Goal: Task Accomplishment & Management: Complete application form

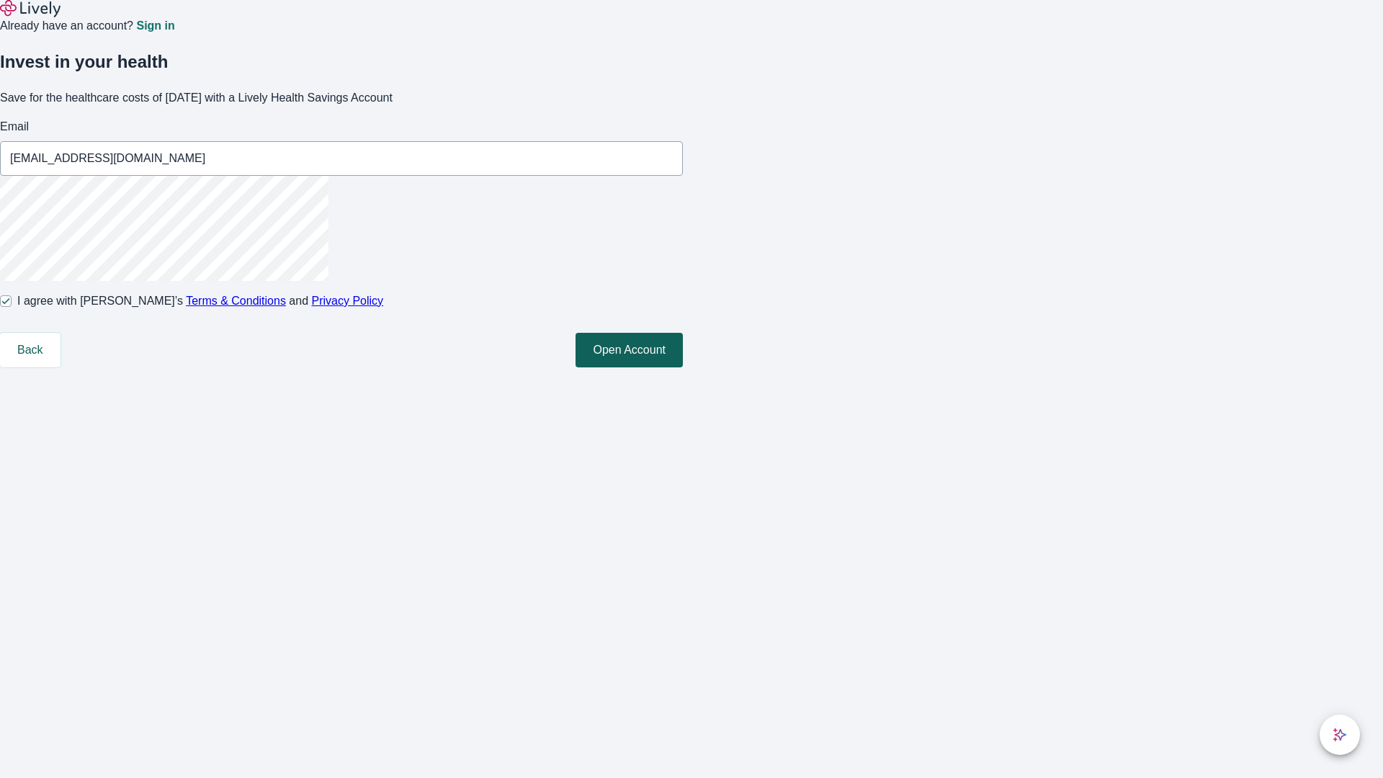
click at [683, 367] on button "Open Account" at bounding box center [629, 350] width 107 height 35
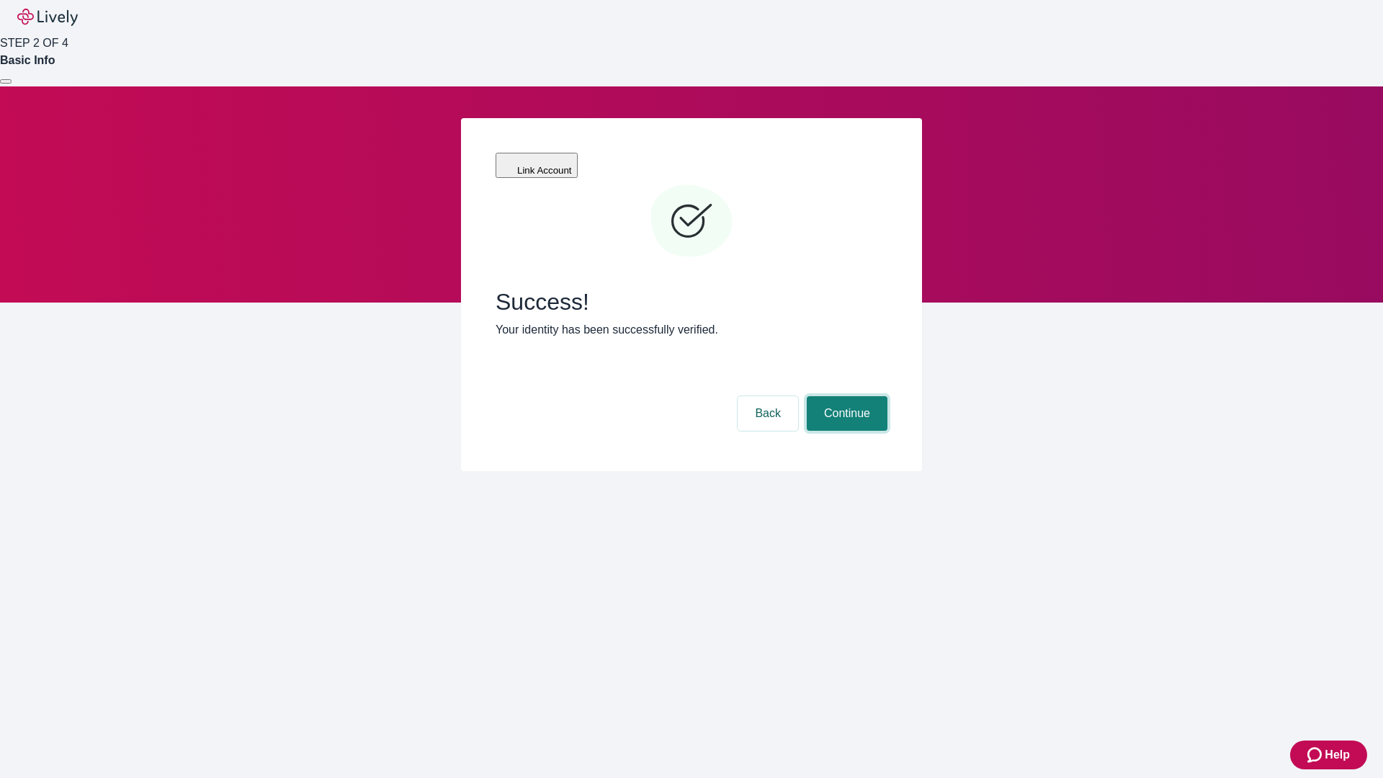
click at [845, 396] on button "Continue" at bounding box center [847, 413] width 81 height 35
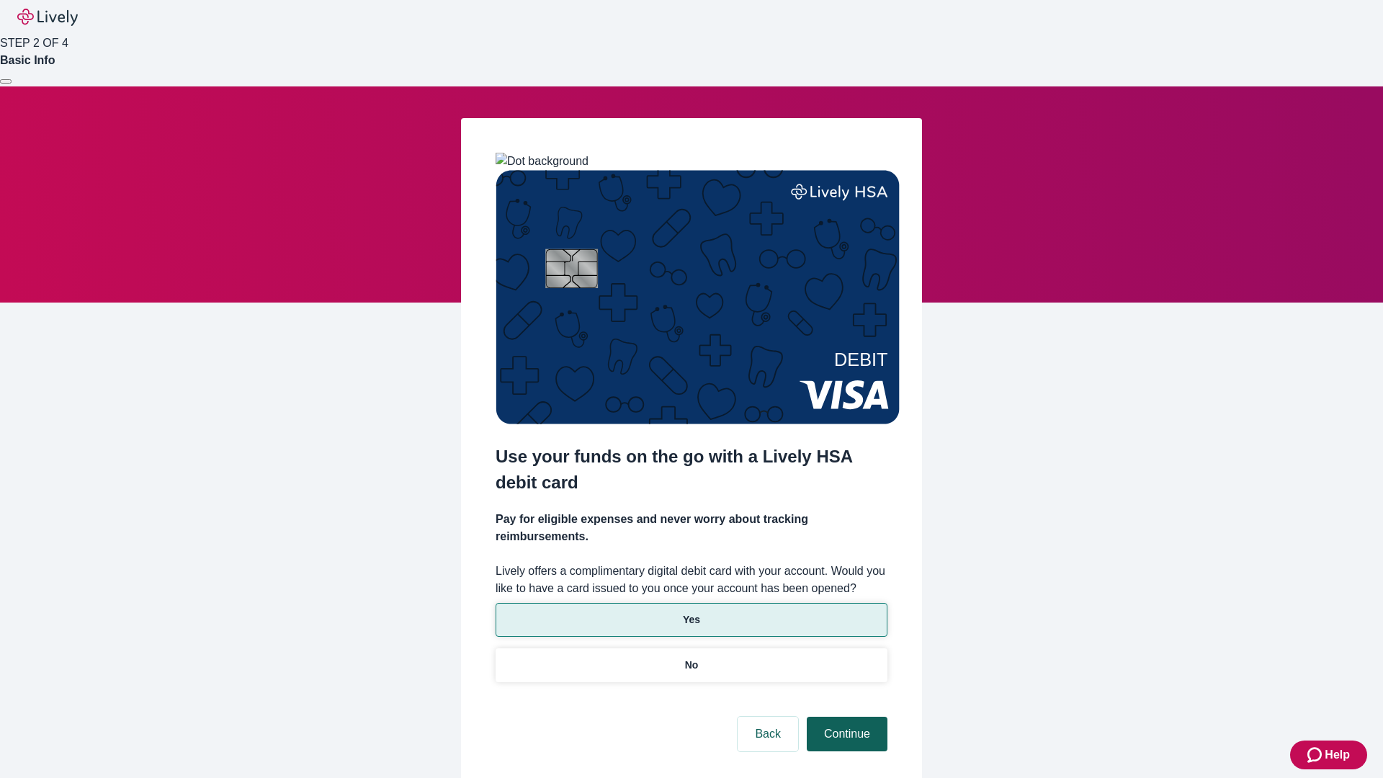
click at [691, 658] on p "No" at bounding box center [692, 665] width 14 height 15
click at [845, 717] on button "Continue" at bounding box center [847, 734] width 81 height 35
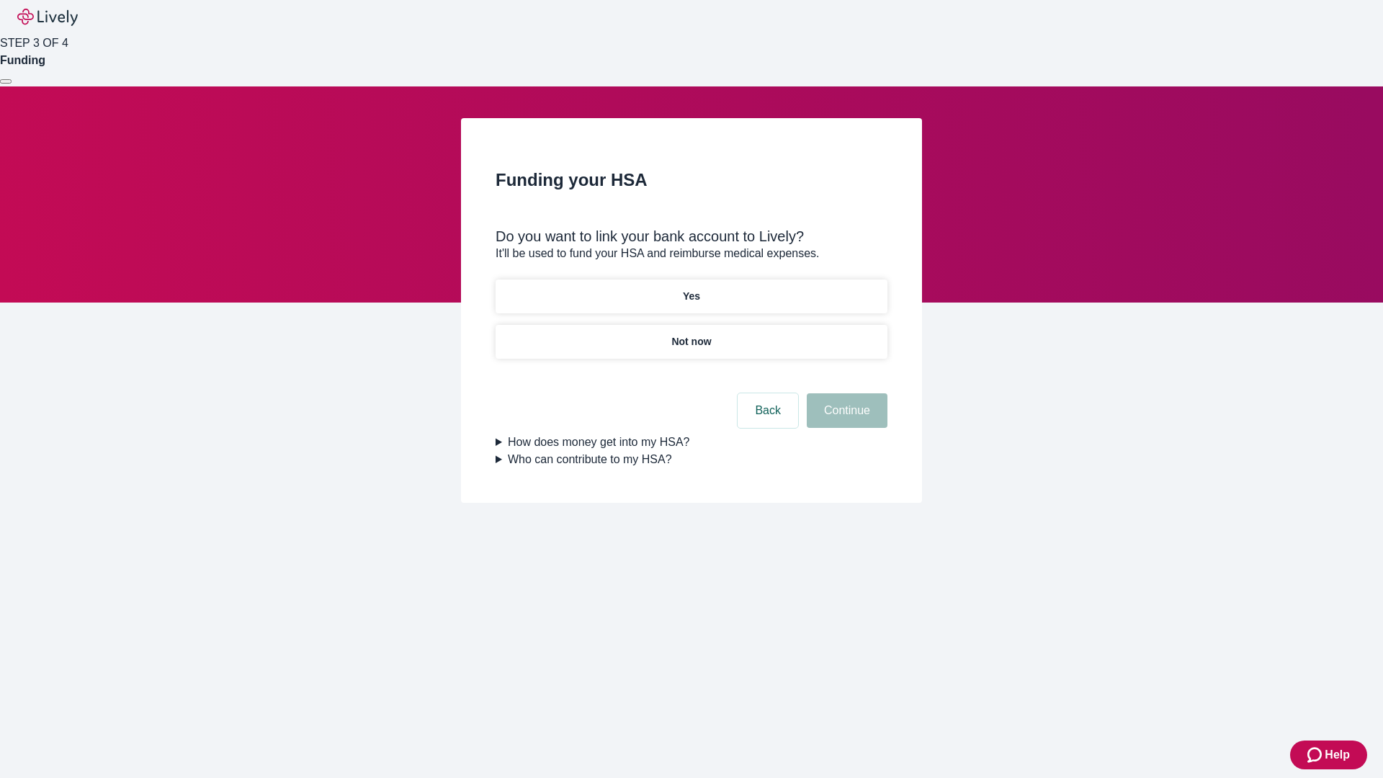
click at [691, 289] on p "Yes" at bounding box center [691, 296] width 17 height 15
click at [845, 393] on button "Continue" at bounding box center [847, 410] width 81 height 35
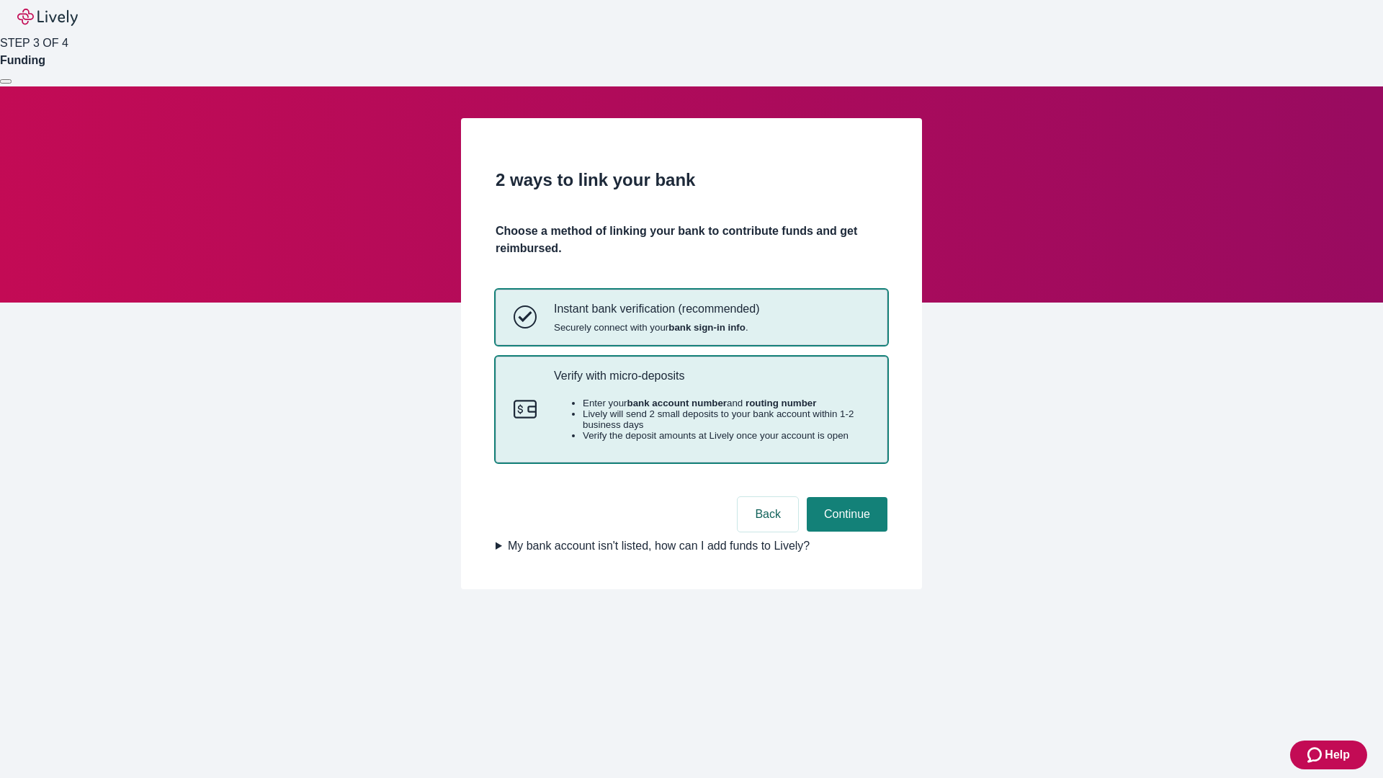
click at [711, 383] on p "Verify with micro-deposits" at bounding box center [712, 376] width 316 height 14
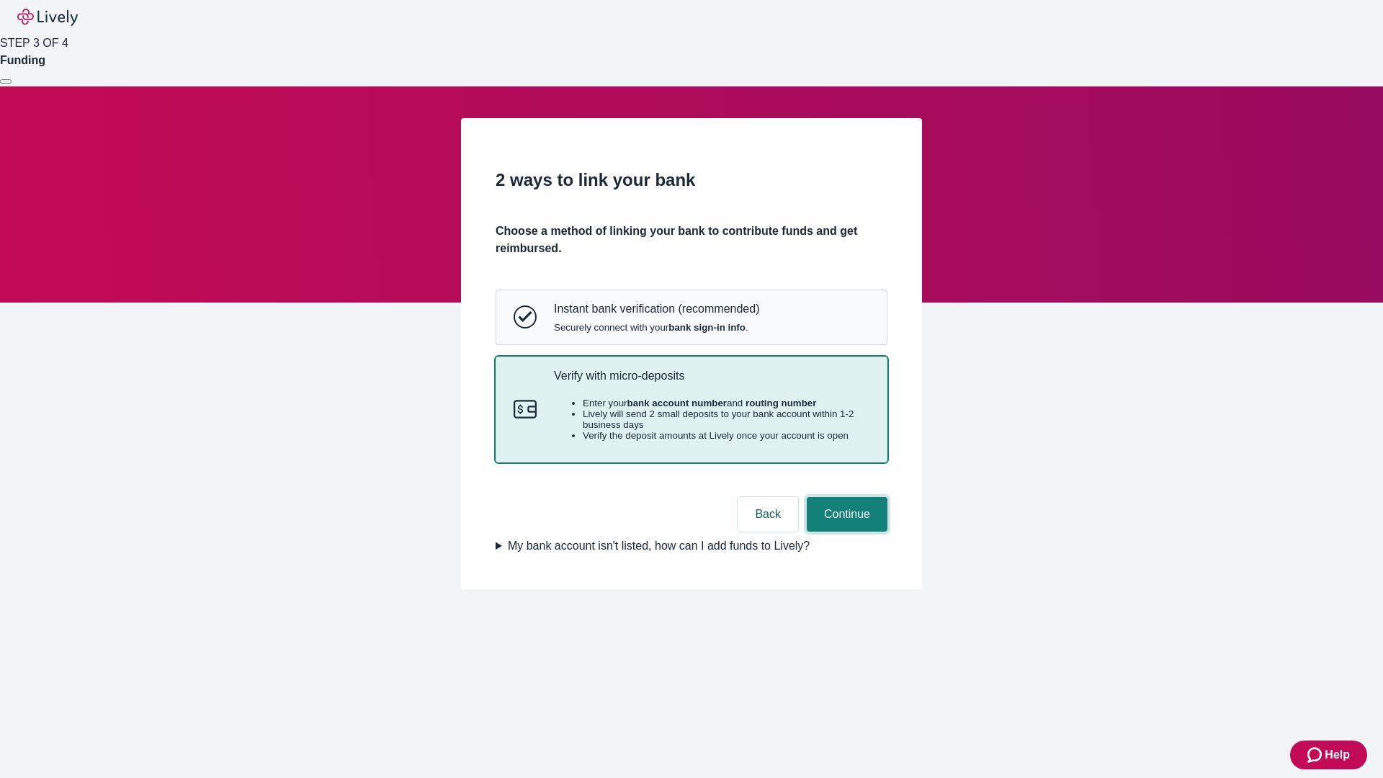
click at [845, 532] on button "Continue" at bounding box center [847, 514] width 81 height 35
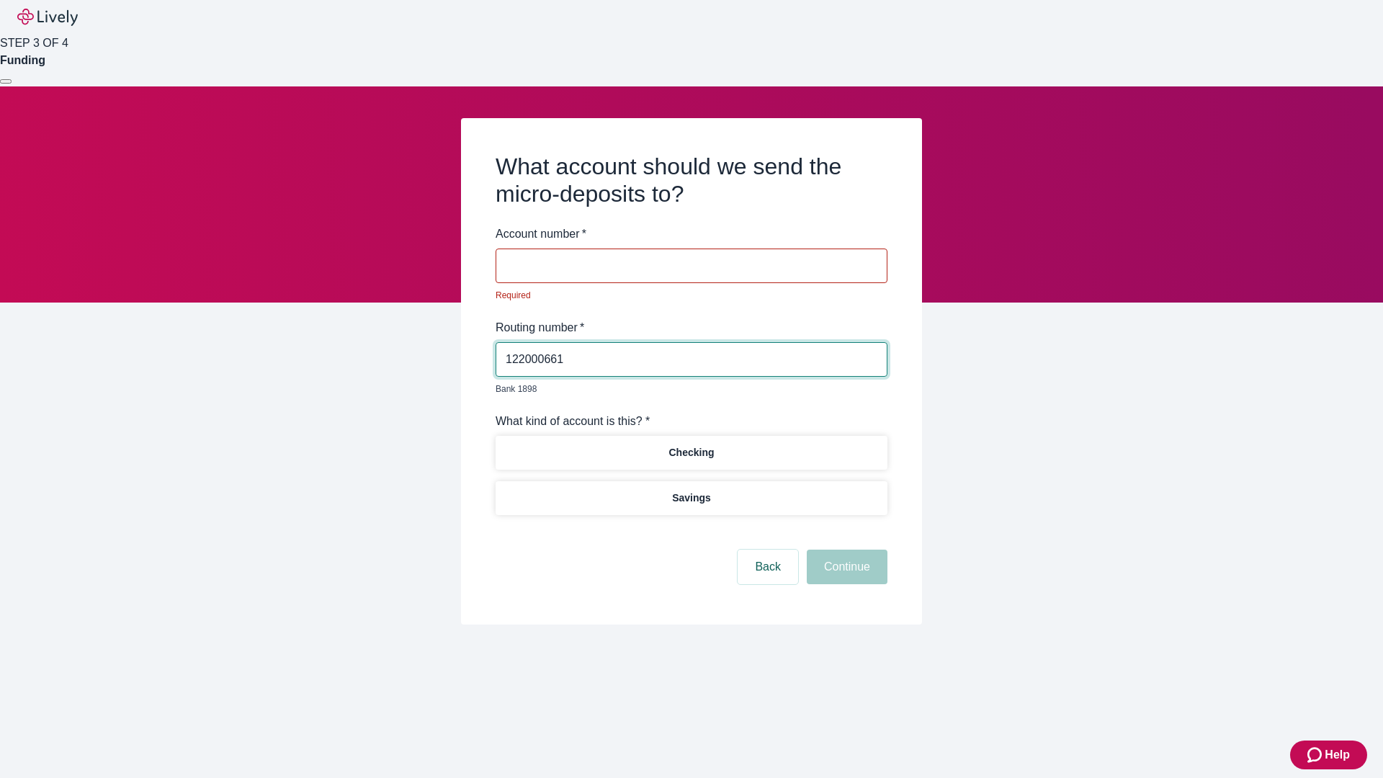
type input "122000661"
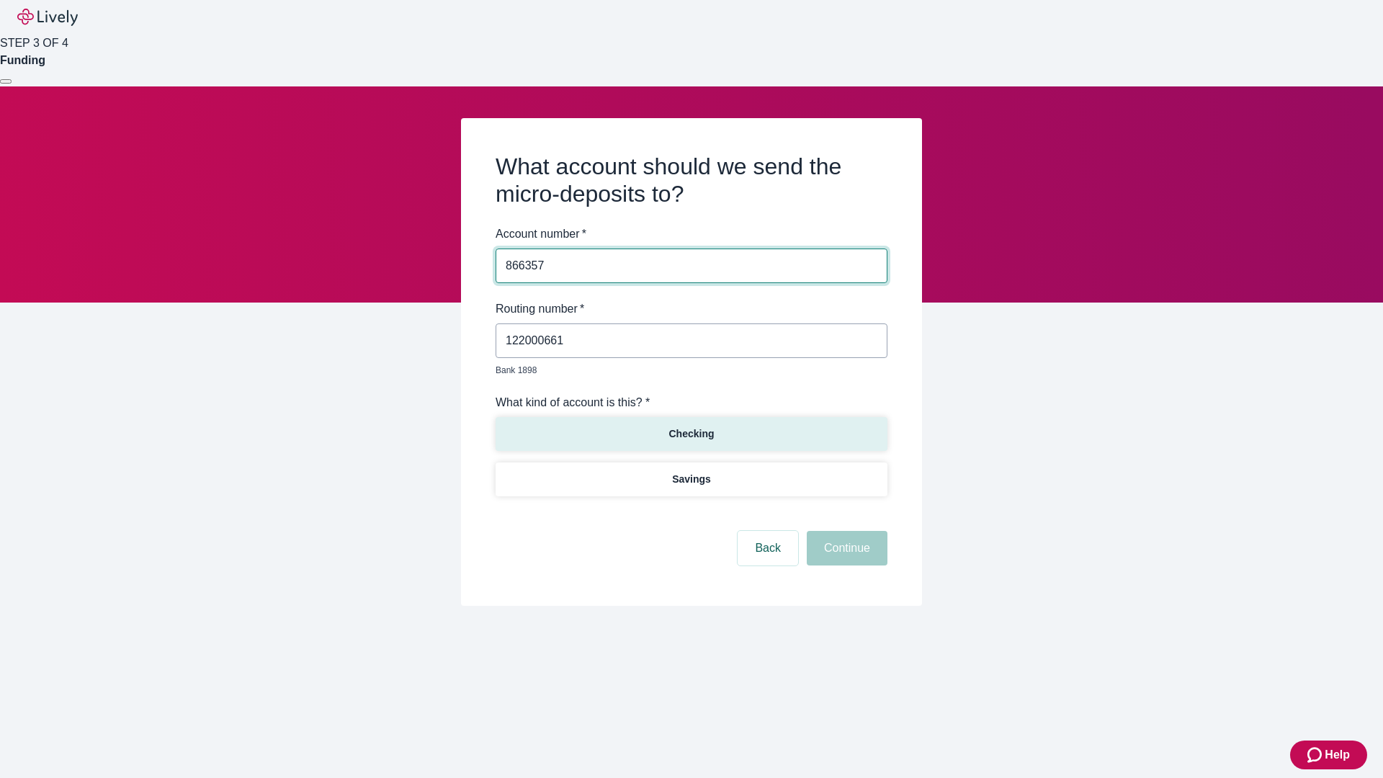
type input "866357"
click at [691, 427] on p "Checking" at bounding box center [691, 434] width 45 height 15
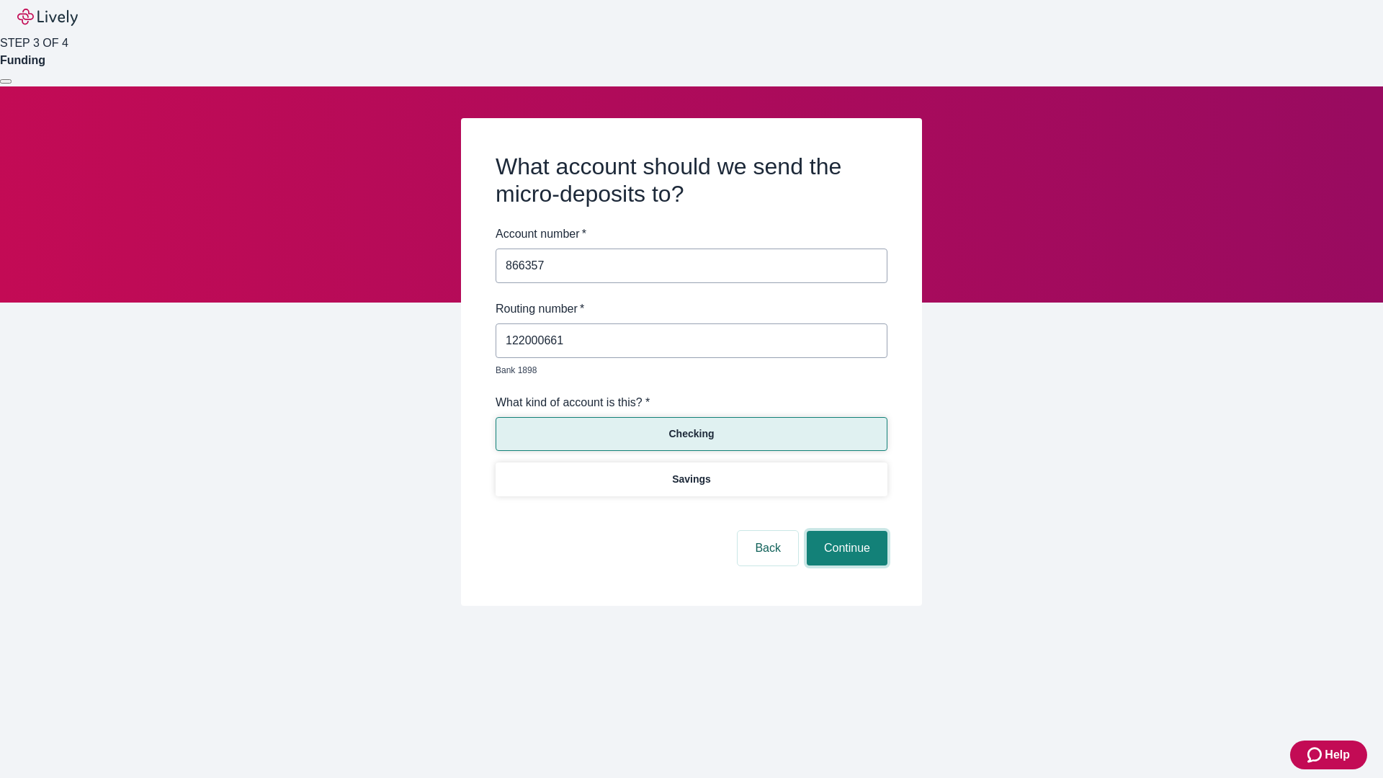
click at [845, 532] on button "Continue" at bounding box center [847, 548] width 81 height 35
